Goal: Navigation & Orientation: Find specific page/section

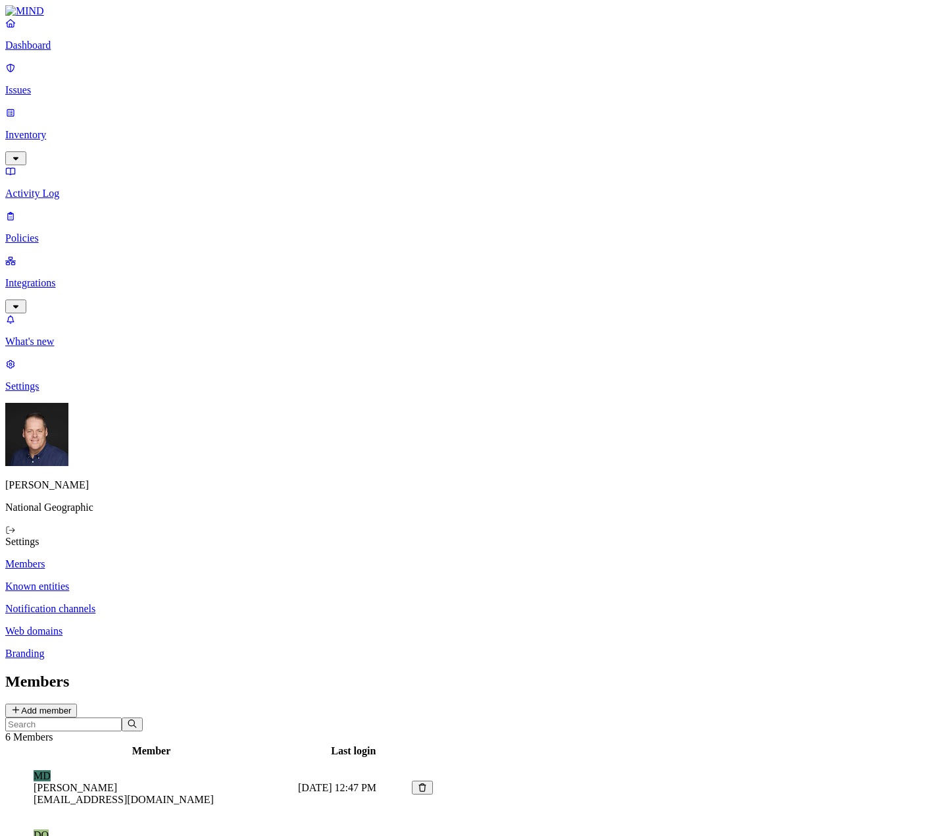
click at [78, 51] on p "Dashboard" at bounding box center [474, 45] width 939 height 12
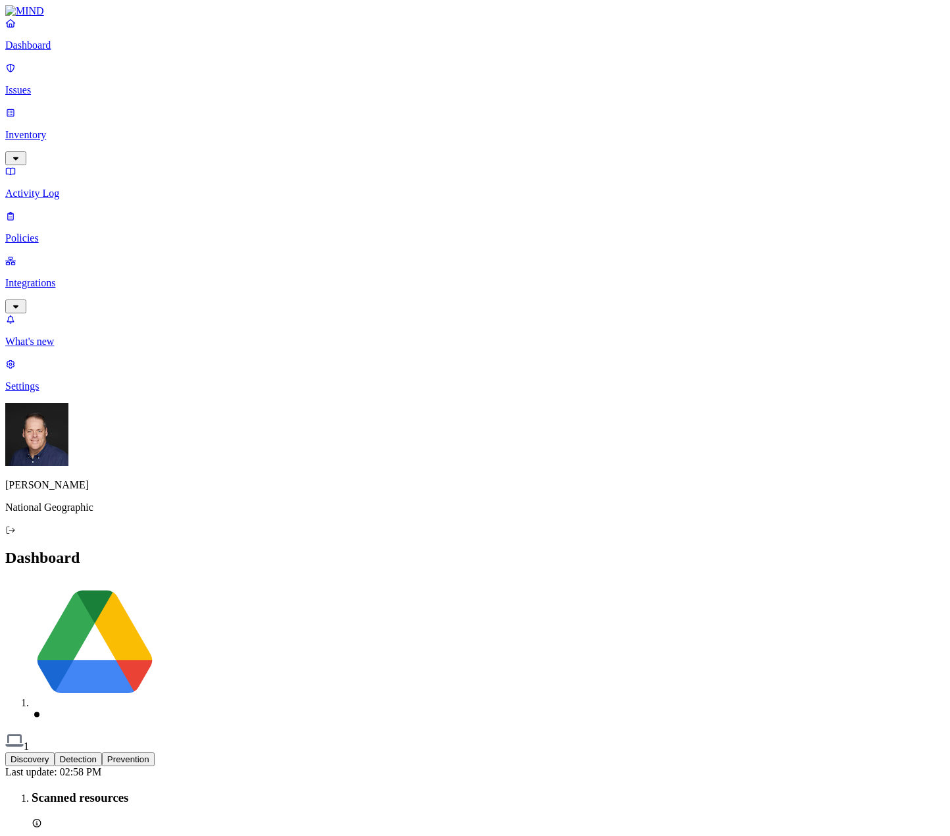
drag, startPoint x: 899, startPoint y: 418, endPoint x: 901, endPoint y: 449, distance: 30.3
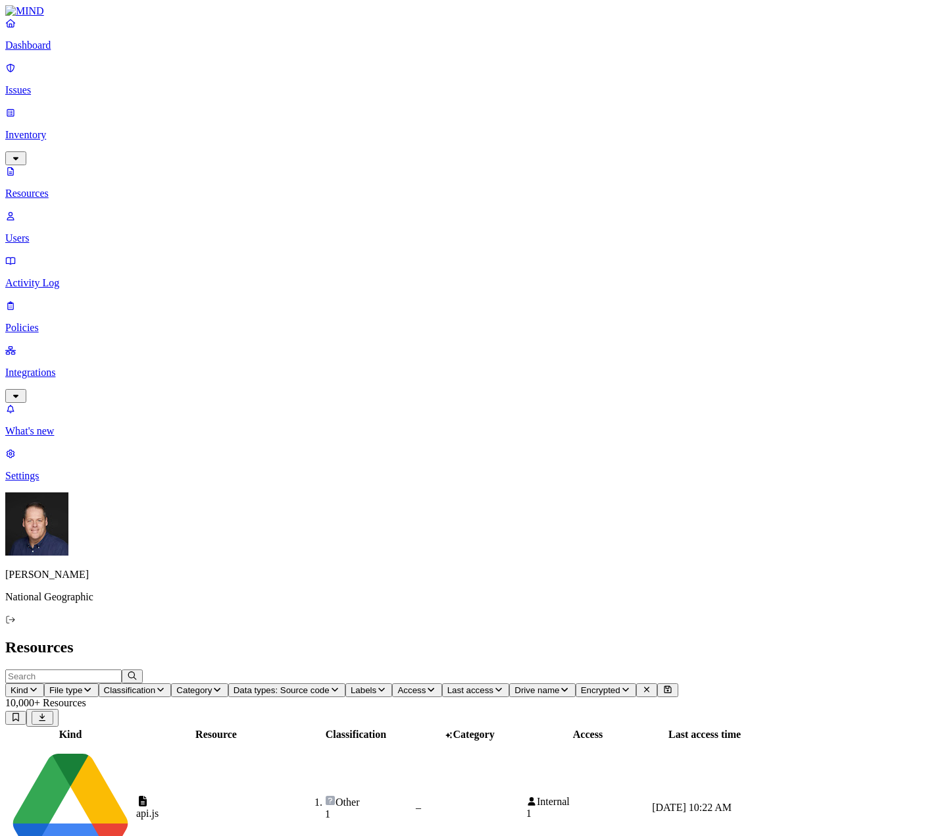
click at [78, 232] on p "Users" at bounding box center [474, 238] width 939 height 12
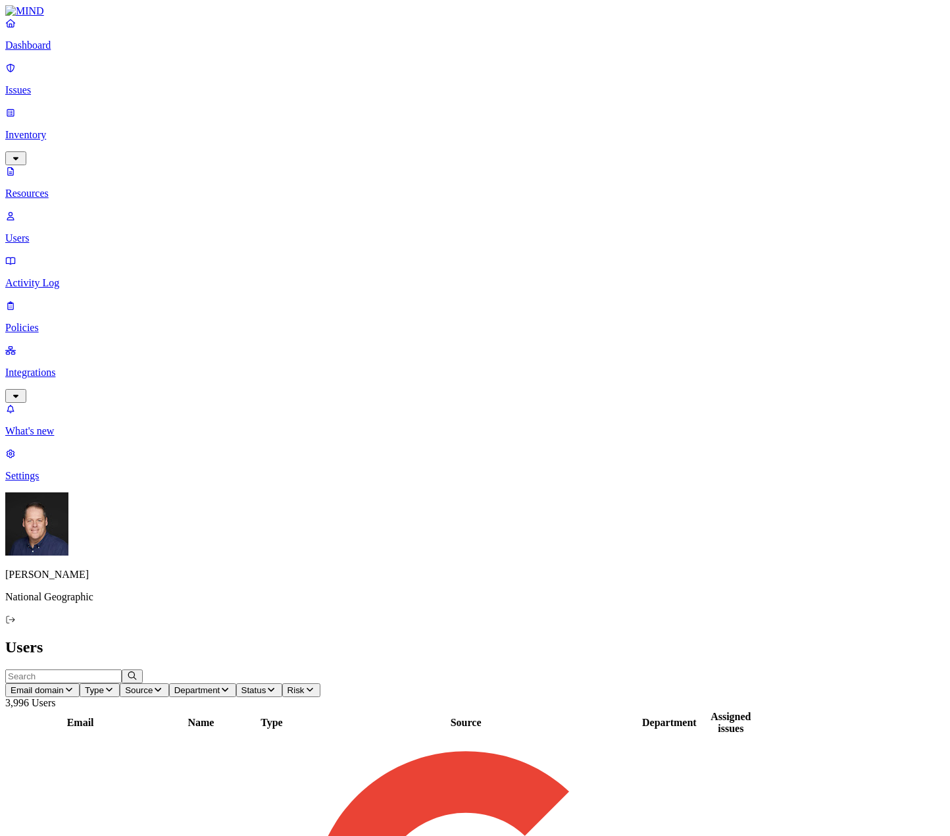
click at [57, 51] on p "Dashboard" at bounding box center [474, 45] width 939 height 12
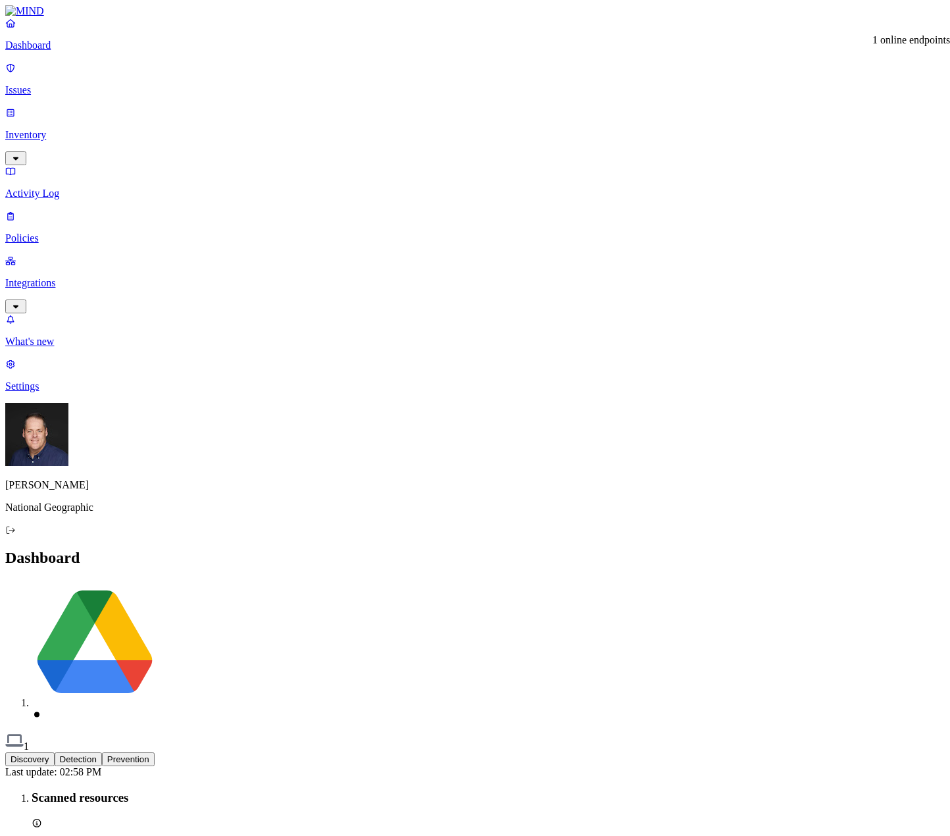
click at [24, 731] on img at bounding box center [14, 740] width 18 height 18
